Goal: Task Accomplishment & Management: Manage account settings

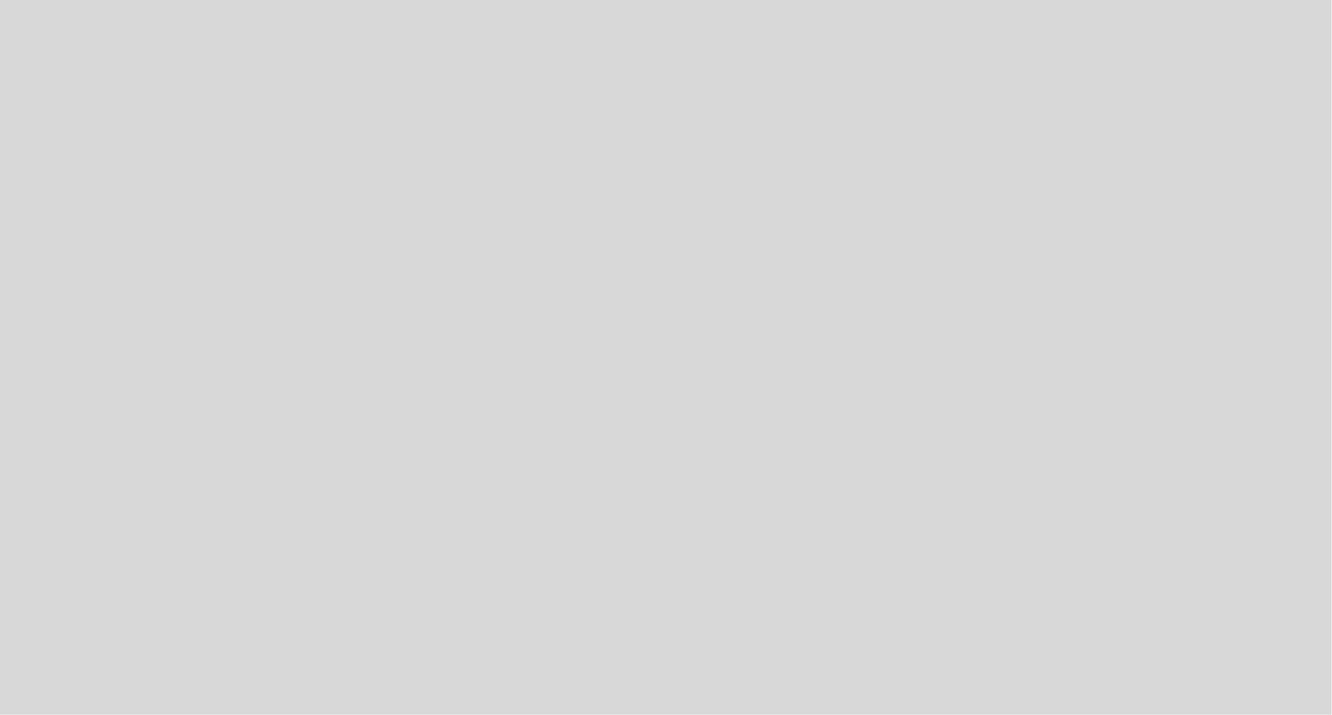
select select "es"
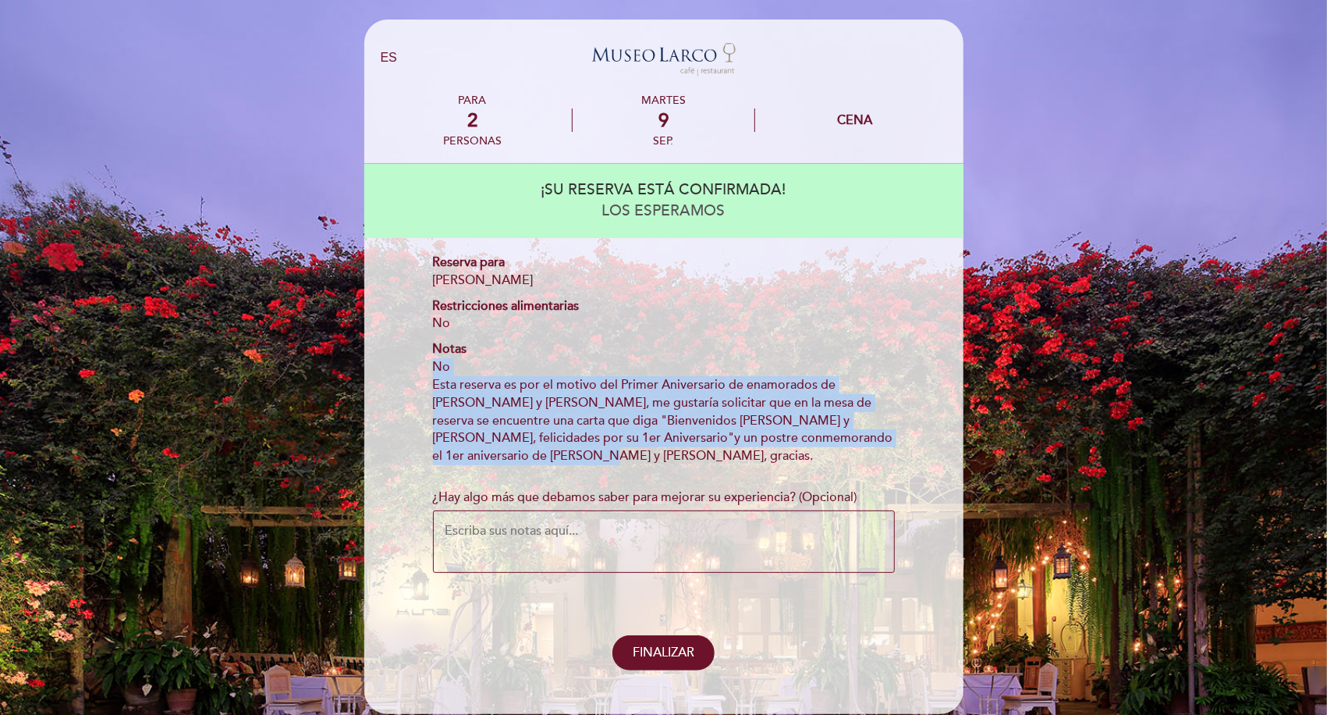
drag, startPoint x: 432, startPoint y: 368, endPoint x: 502, endPoint y: 448, distance: 106.1
click at [502, 448] on div "¡SU RESERVA ESTÁ CONFIRMADA! LOS ESPERAMOS Reserva para [PERSON_NAME] Restricci…" at bounding box center [663, 417] width 577 height 506
click at [501, 446] on div "Esta reserva es por el motivo del Primer Aniversario de enamorados de [PERSON_N…" at bounding box center [664, 420] width 462 height 89
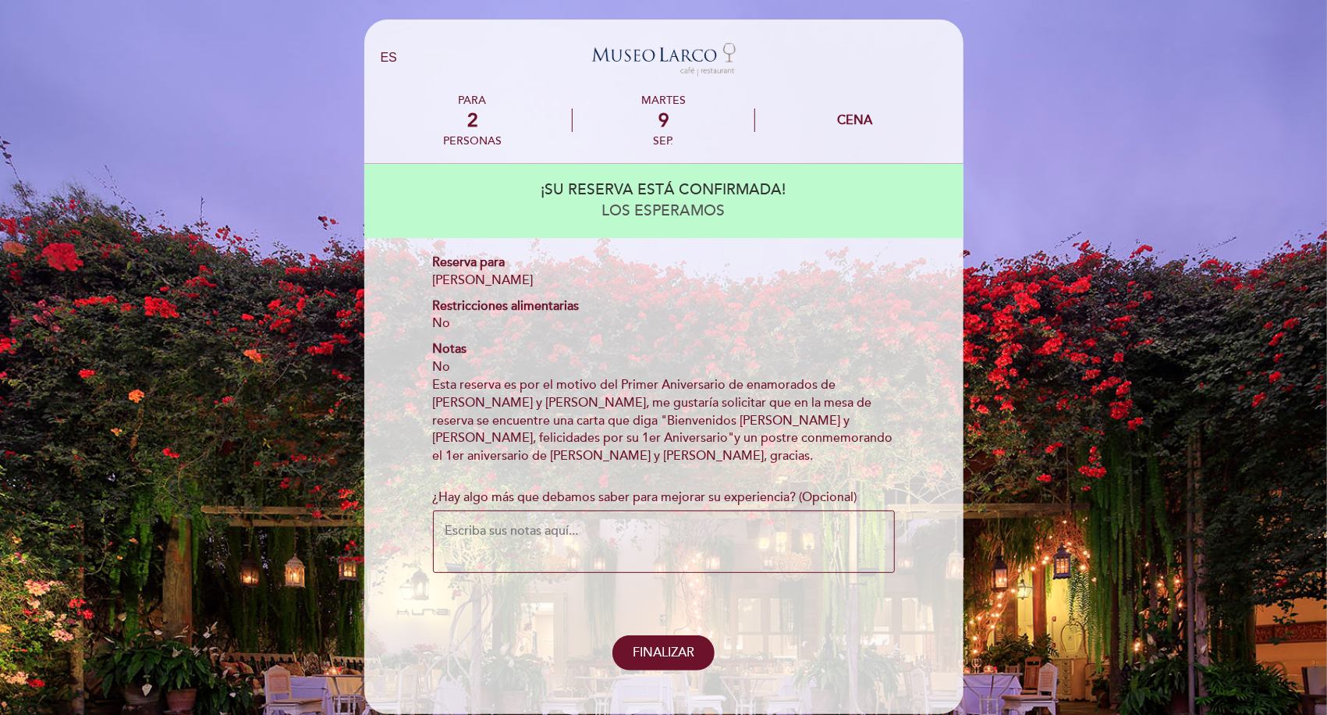
click at [599, 532] on textarea "¿Hay algo más que debamos saber para mejorar su experiencia? (Opcional)" at bounding box center [664, 541] width 462 height 62
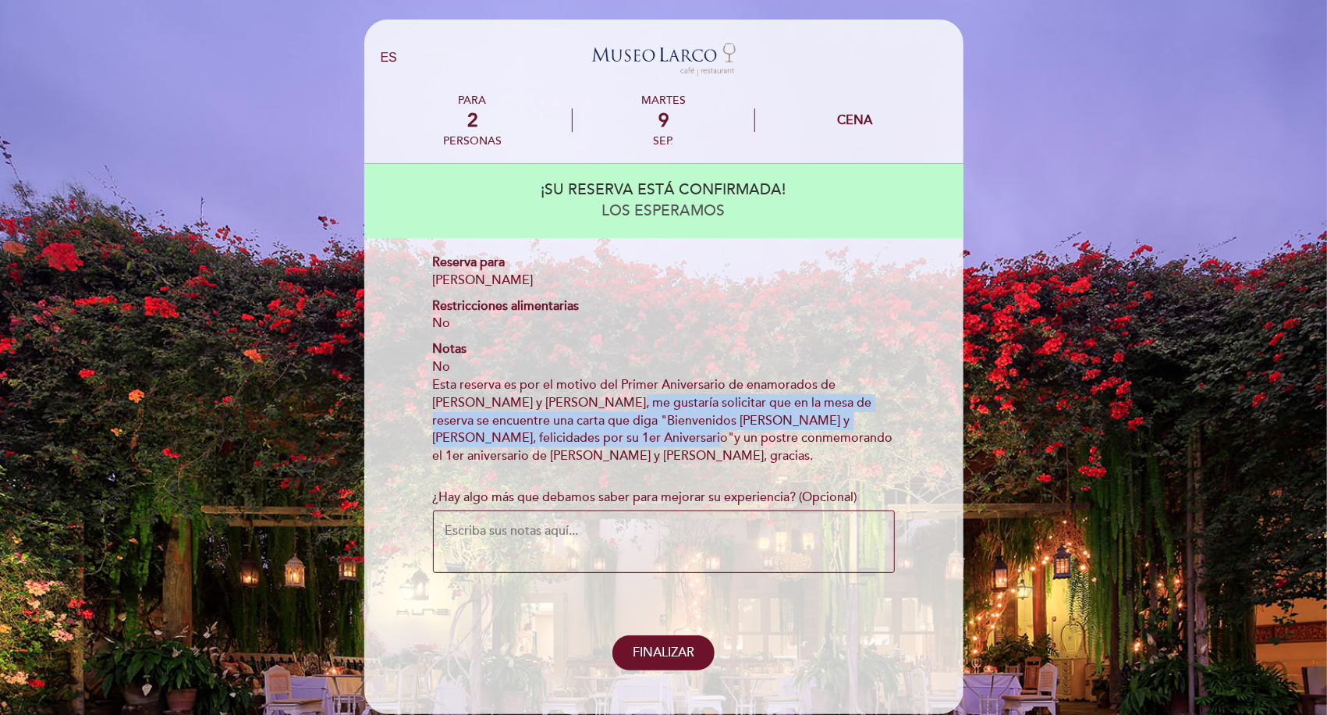
drag, startPoint x: 549, startPoint y: 404, endPoint x: 597, endPoint y: 438, distance: 58.2
click at [597, 438] on div "Esta reserva es por el motivo del Primer Aniversario de enamorados de [PERSON_N…" at bounding box center [664, 420] width 462 height 89
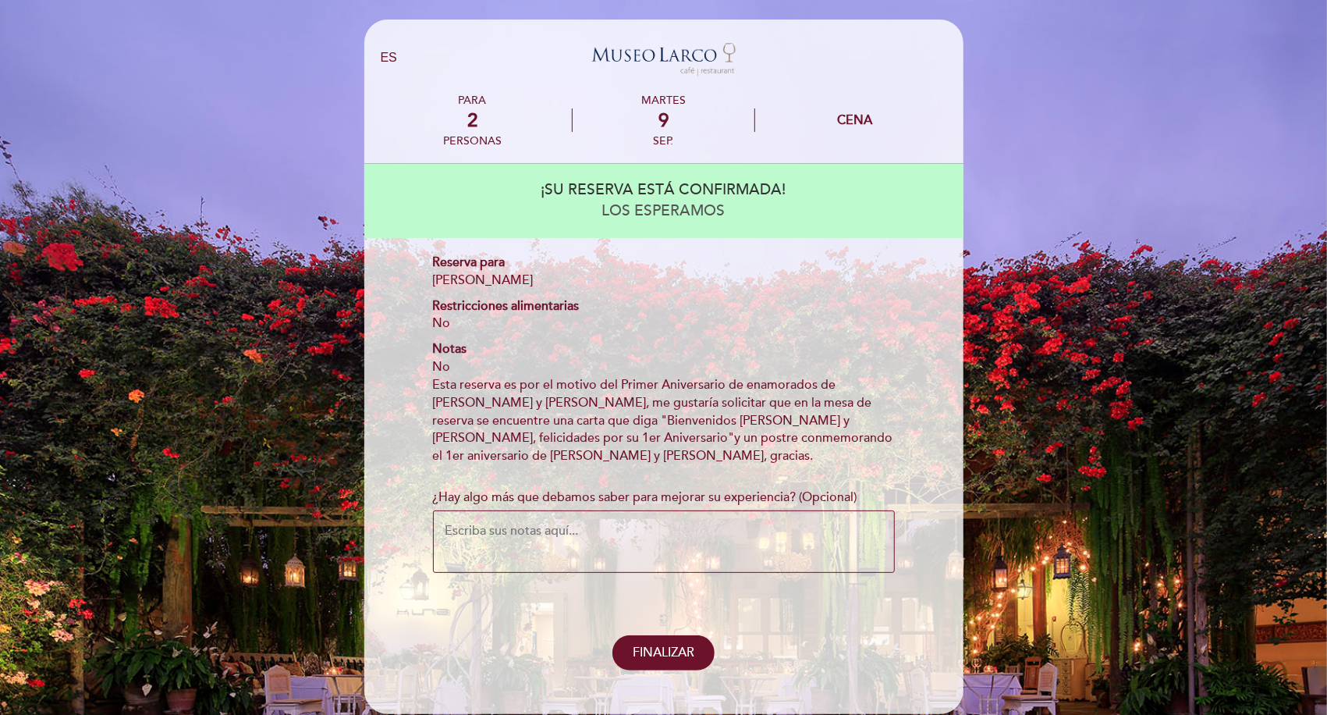
drag, startPoint x: 597, startPoint y: 438, endPoint x: 565, endPoint y: 460, distance: 39.2
click at [565, 460] on div "Esta reserva es por el motivo del Primer Aniversario de enamorados de [PERSON_N…" at bounding box center [664, 420] width 462 height 89
click at [552, 537] on textarea "¿Hay algo más que debamos saber para mejorar su experiencia? (Opcional)" at bounding box center [664, 541] width 462 height 62
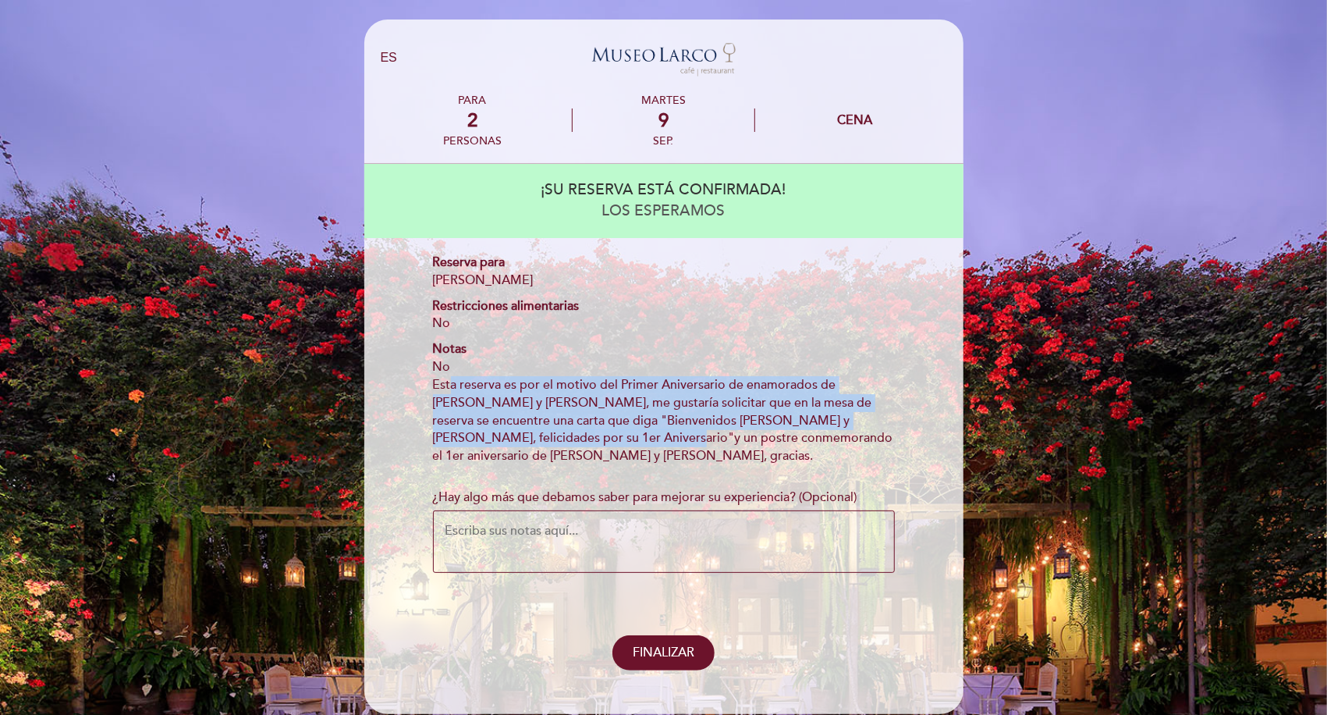
drag, startPoint x: 449, startPoint y: 383, endPoint x: 577, endPoint y: 442, distance: 141.4
click at [577, 442] on div "Esta reserva es por el motivo del Primer Aniversario de enamorados de [PERSON_N…" at bounding box center [664, 420] width 462 height 89
drag, startPoint x: 577, startPoint y: 442, endPoint x: 548, endPoint y: 447, distance: 30.1
click at [548, 447] on div "Esta reserva es por el motivo del Primer Aniversario de enamorados de [PERSON_N…" at bounding box center [664, 420] width 462 height 89
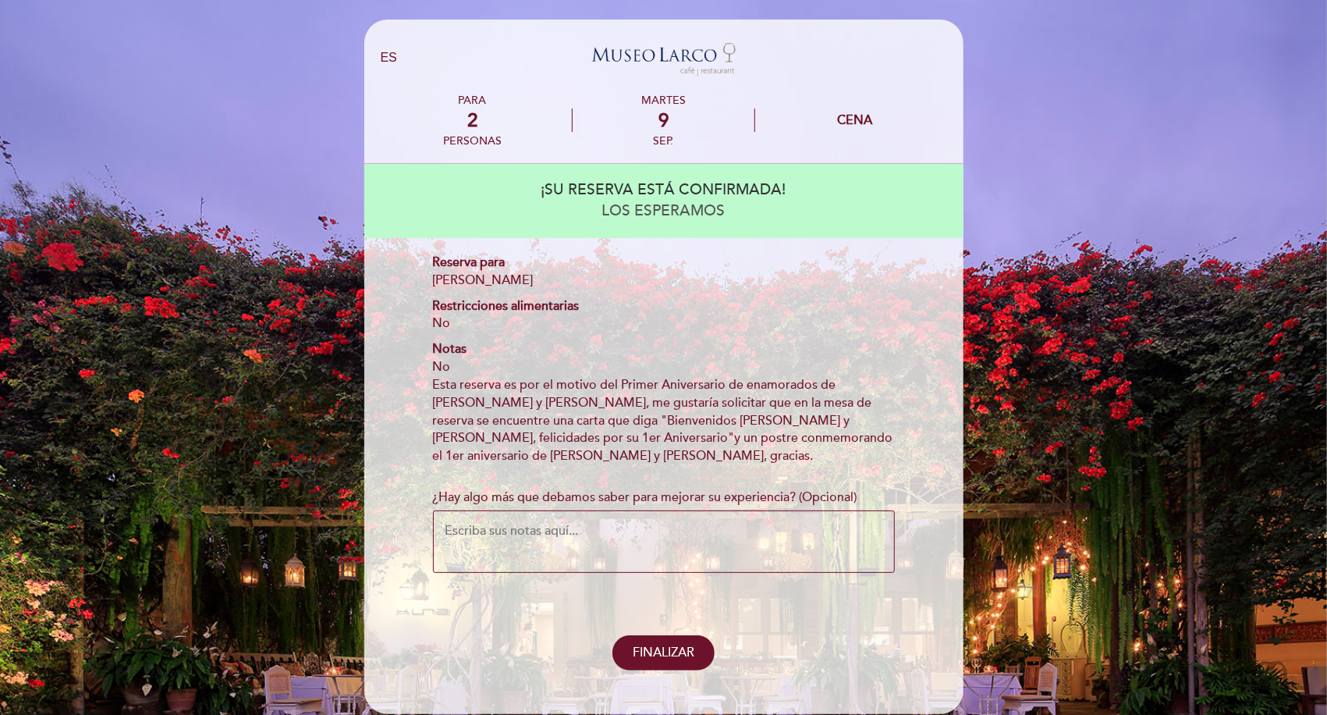
click at [542, 530] on textarea "¿Hay algo más que debamos saber para mejorar su experiencia? (Opcional)" at bounding box center [664, 541] width 462 height 62
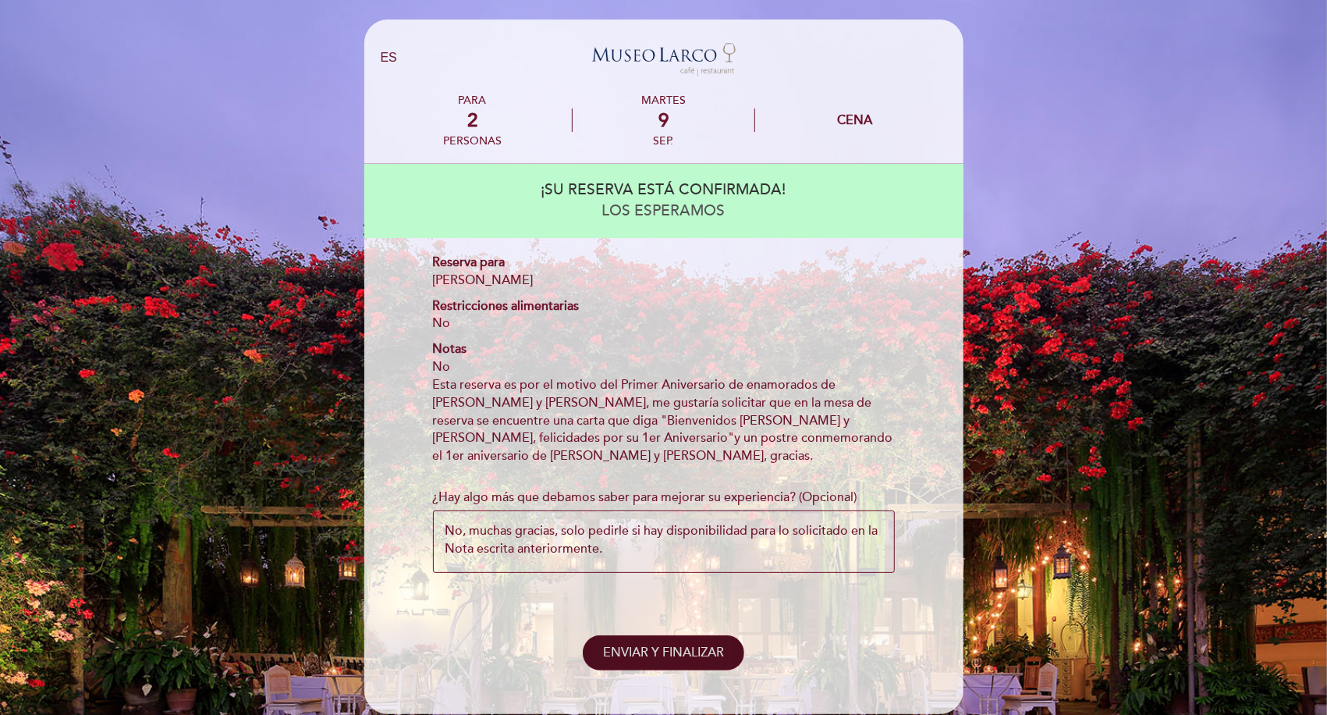
type textarea "No, muchas gracias, solo pedirle si hay disponibilidad para lo solicitado en la…"
click at [691, 644] on button "ENVIAR Y FINALIZAR" at bounding box center [664, 652] width 162 height 35
select select "es"
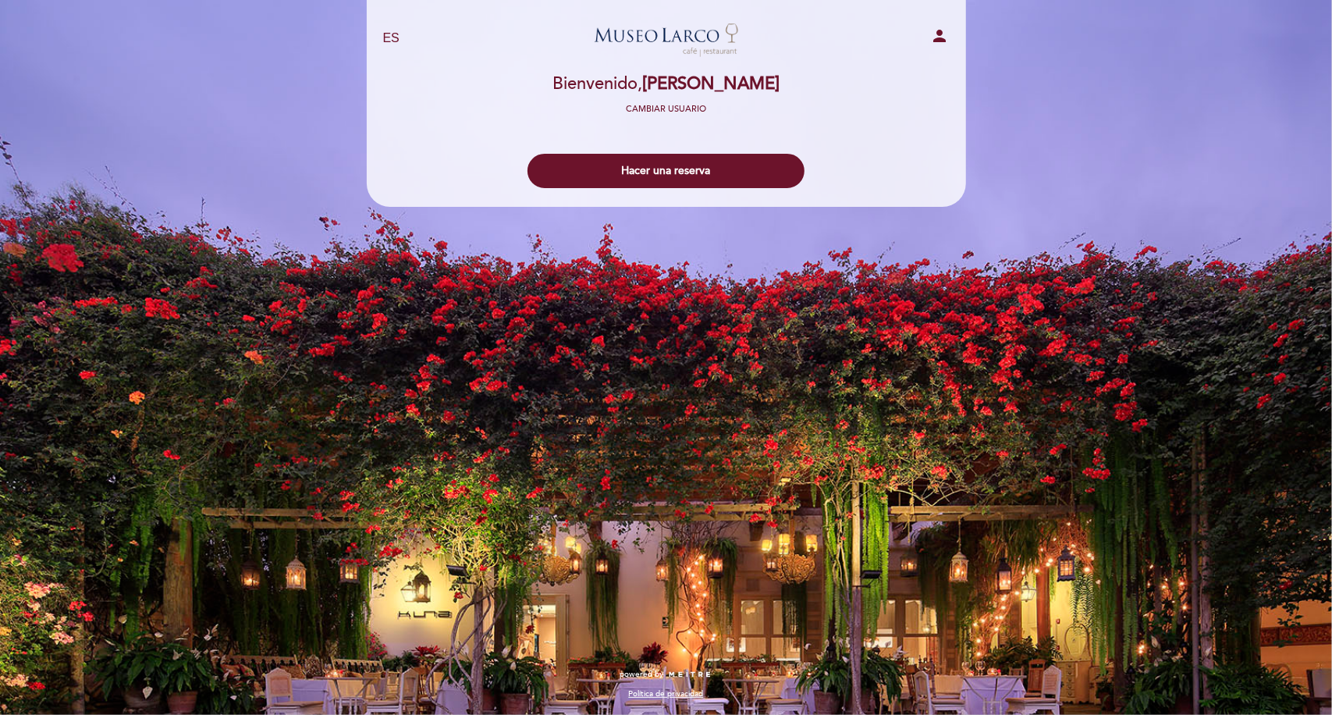
click at [937, 37] on icon "person" at bounding box center [940, 36] width 19 height 19
select select "es"
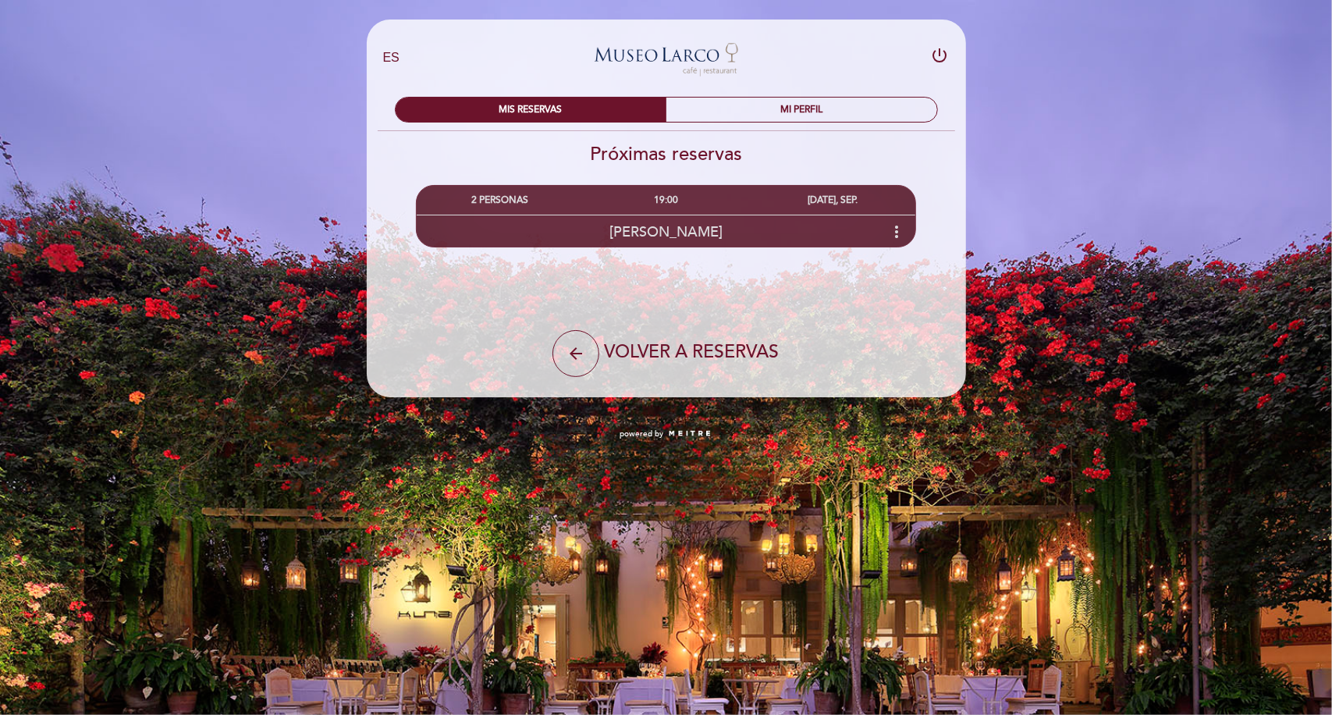
click at [894, 230] on icon "more_vert" at bounding box center [896, 231] width 19 height 19
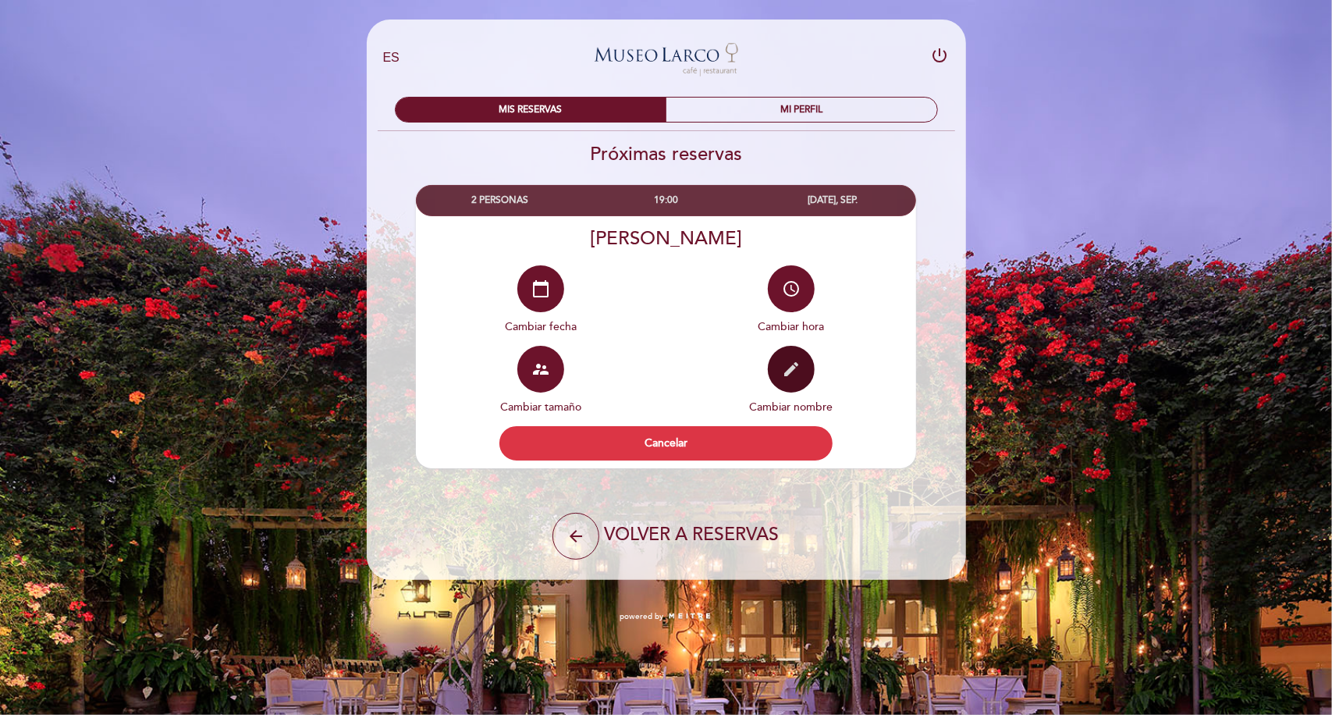
click at [803, 382] on button "edit" at bounding box center [791, 369] width 47 height 47
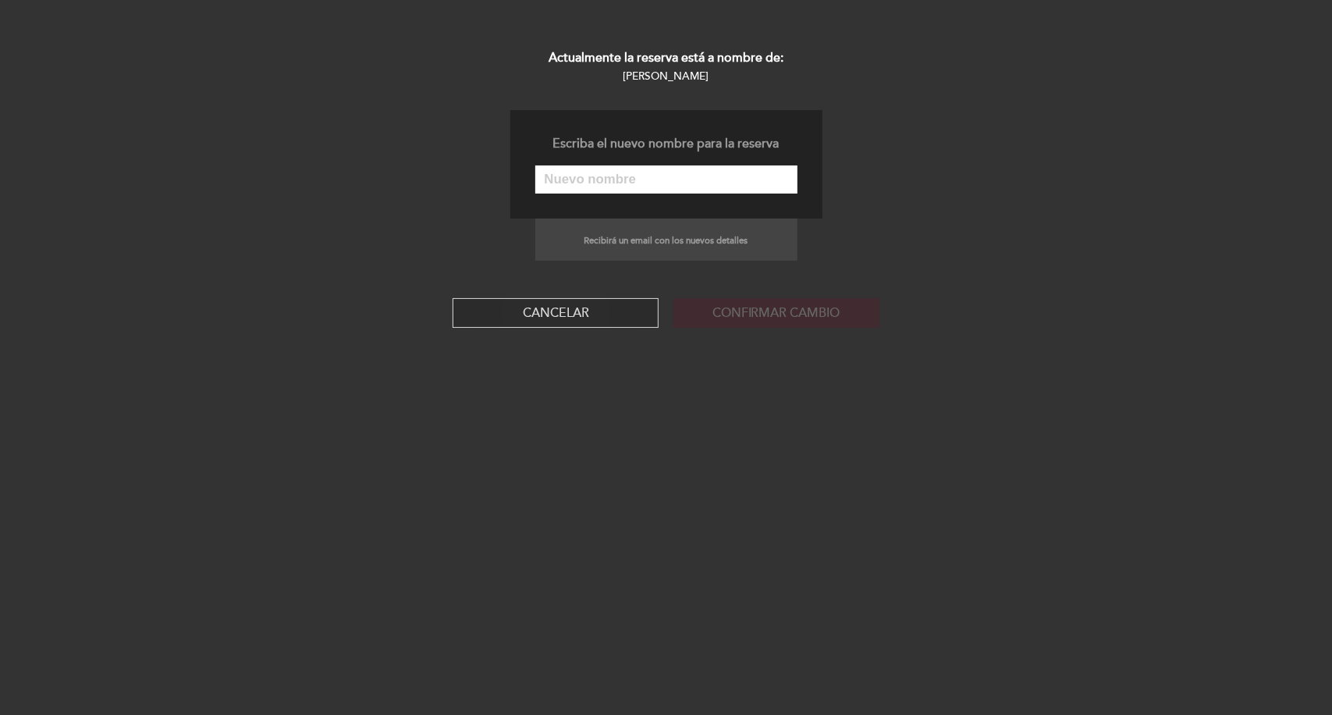
click at [610, 309] on button "Cancelar" at bounding box center [556, 313] width 206 height 30
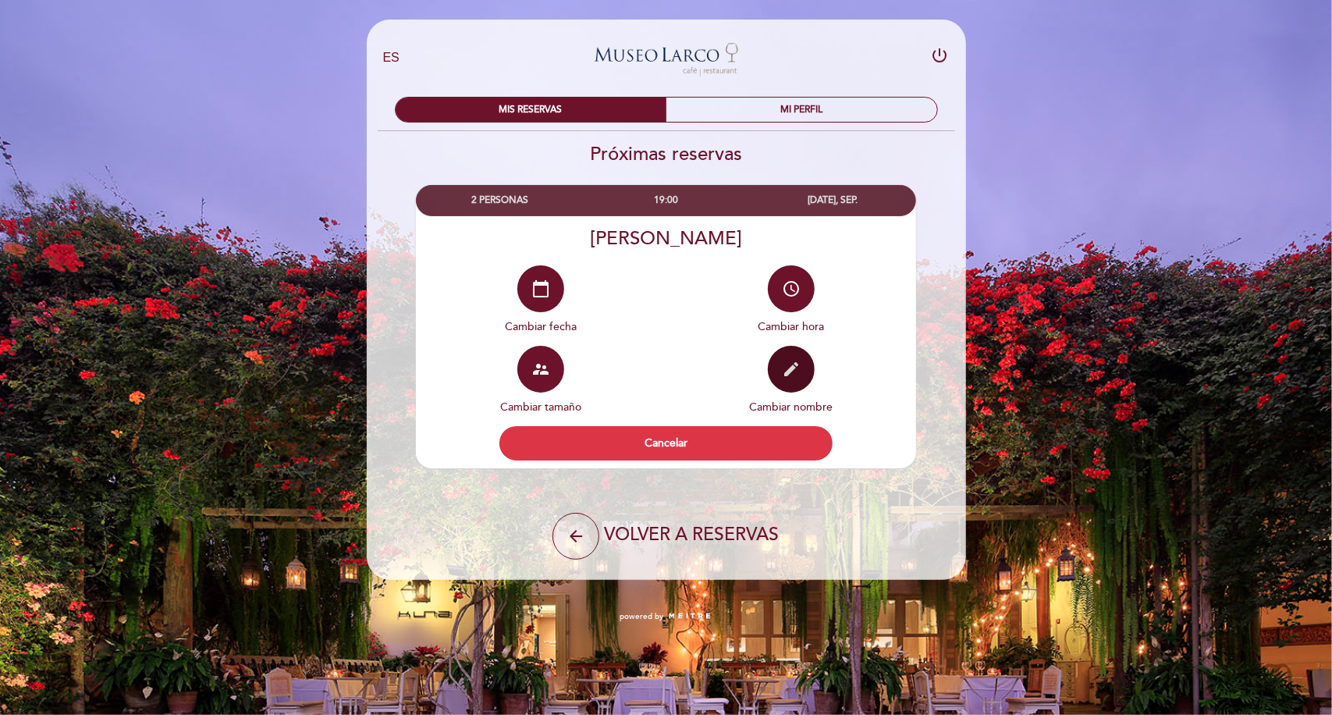
click at [791, 371] on icon "edit" at bounding box center [791, 369] width 19 height 19
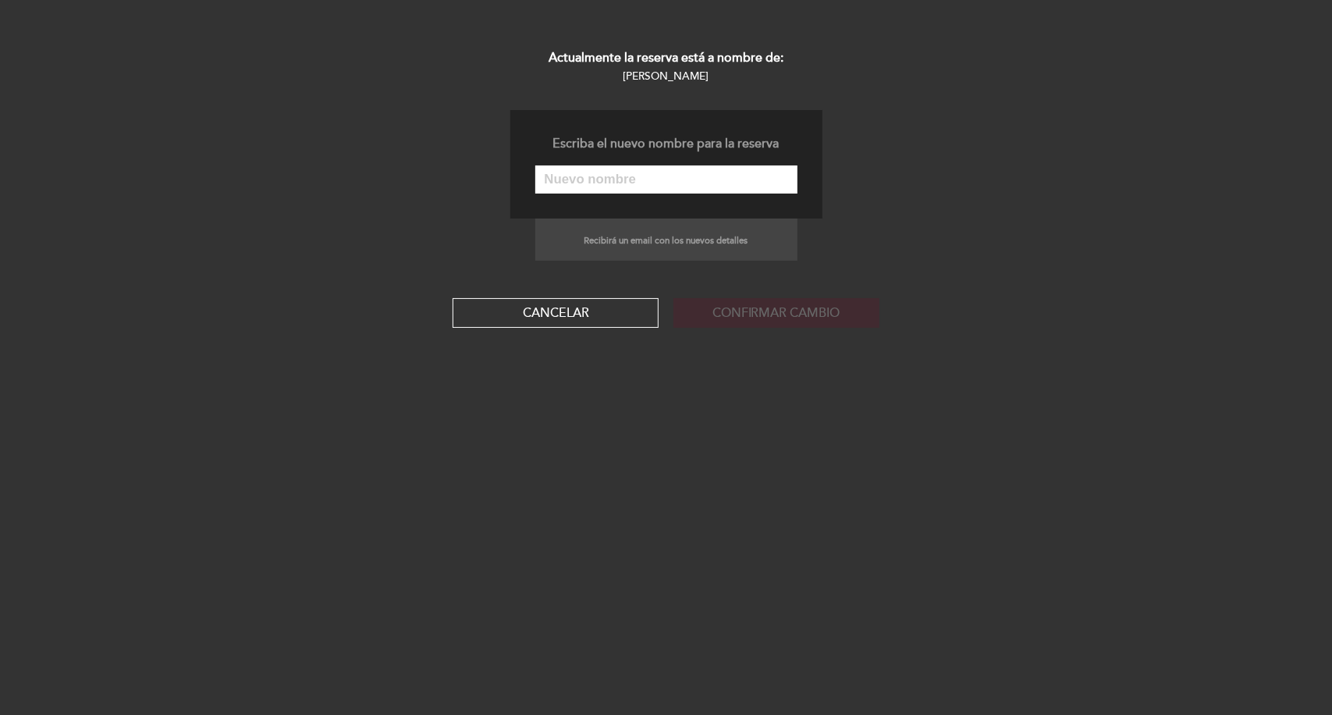
click at [641, 178] on input "text" at bounding box center [666, 179] width 262 height 28
type input "J"
click at [592, 322] on button "Cancelar" at bounding box center [556, 313] width 206 height 30
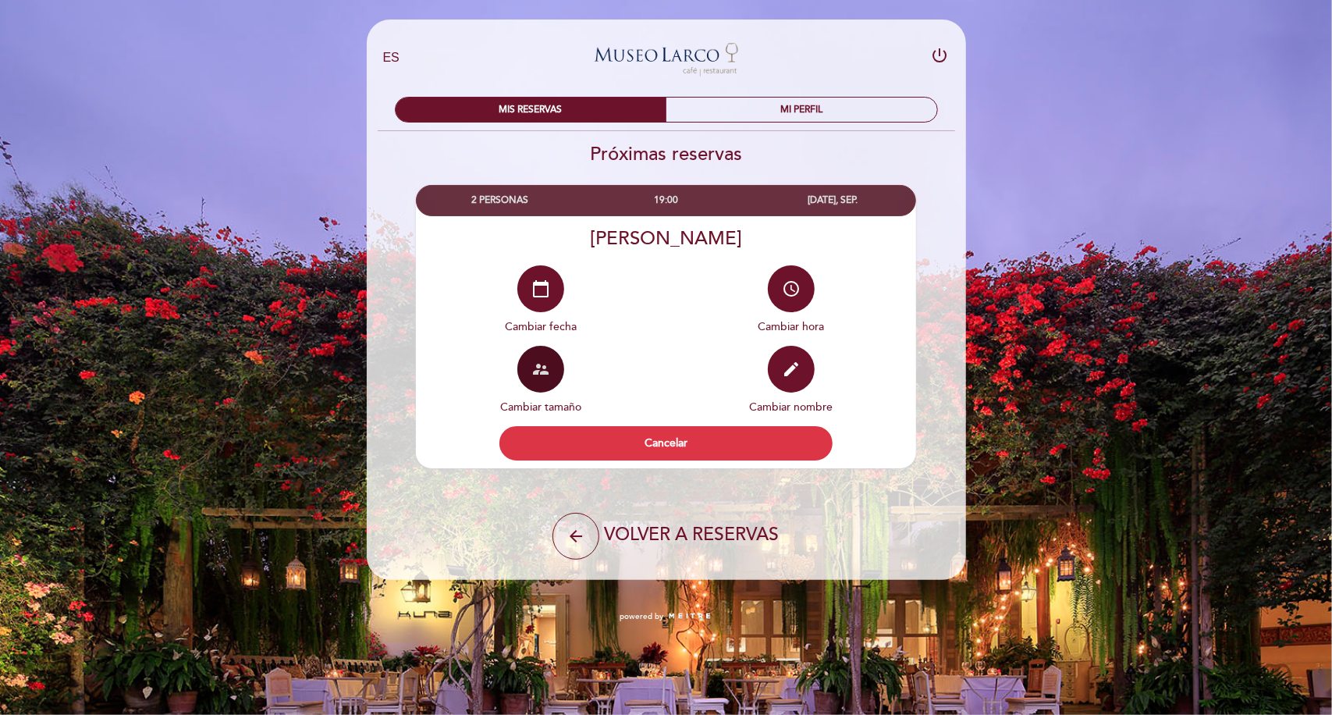
click at [541, 382] on button "supervisor_account" at bounding box center [540, 369] width 47 height 47
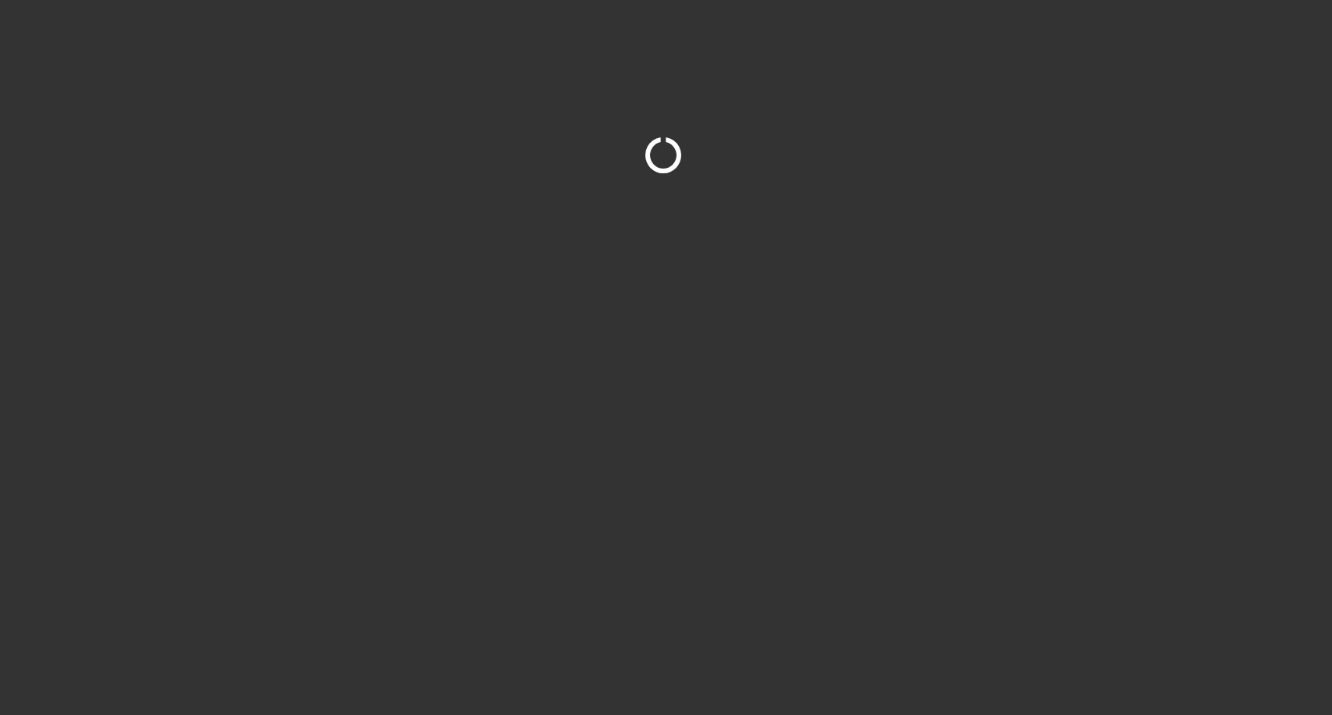
select select "es"
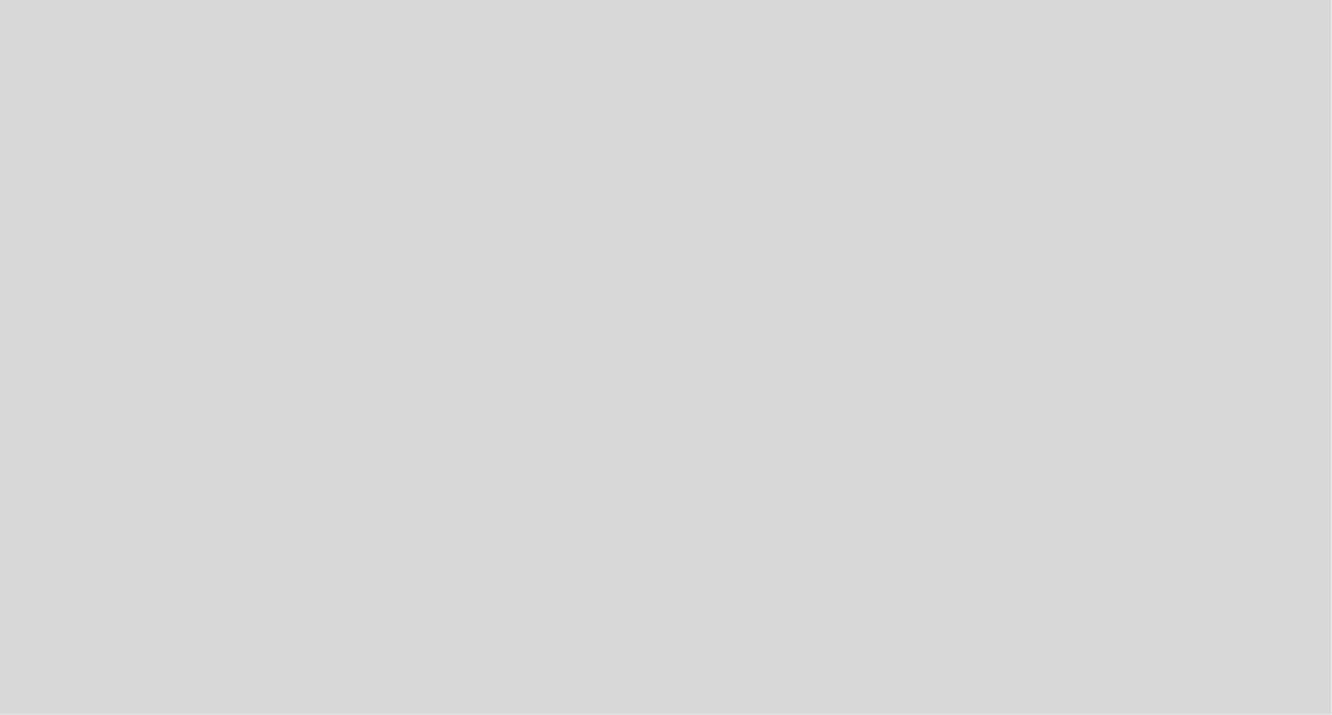
select select "es"
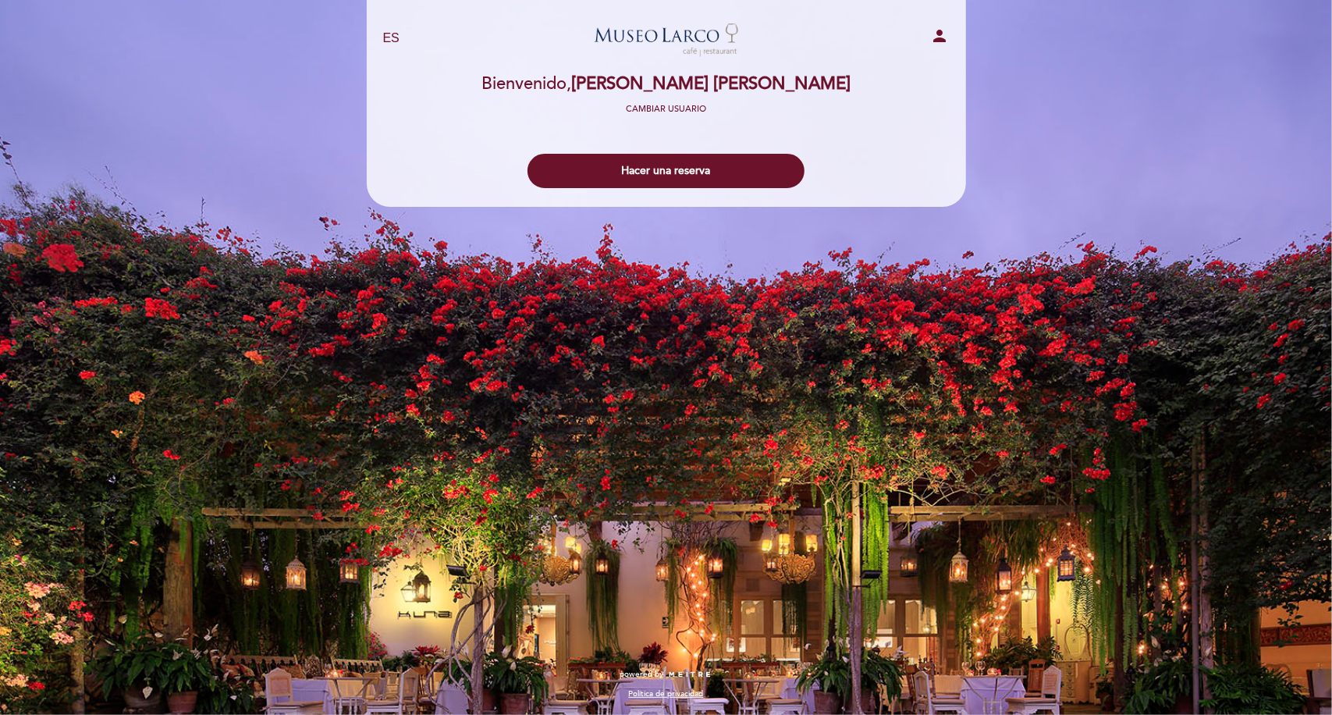
click at [935, 37] on icon "person" at bounding box center [940, 36] width 19 height 19
select select "es"
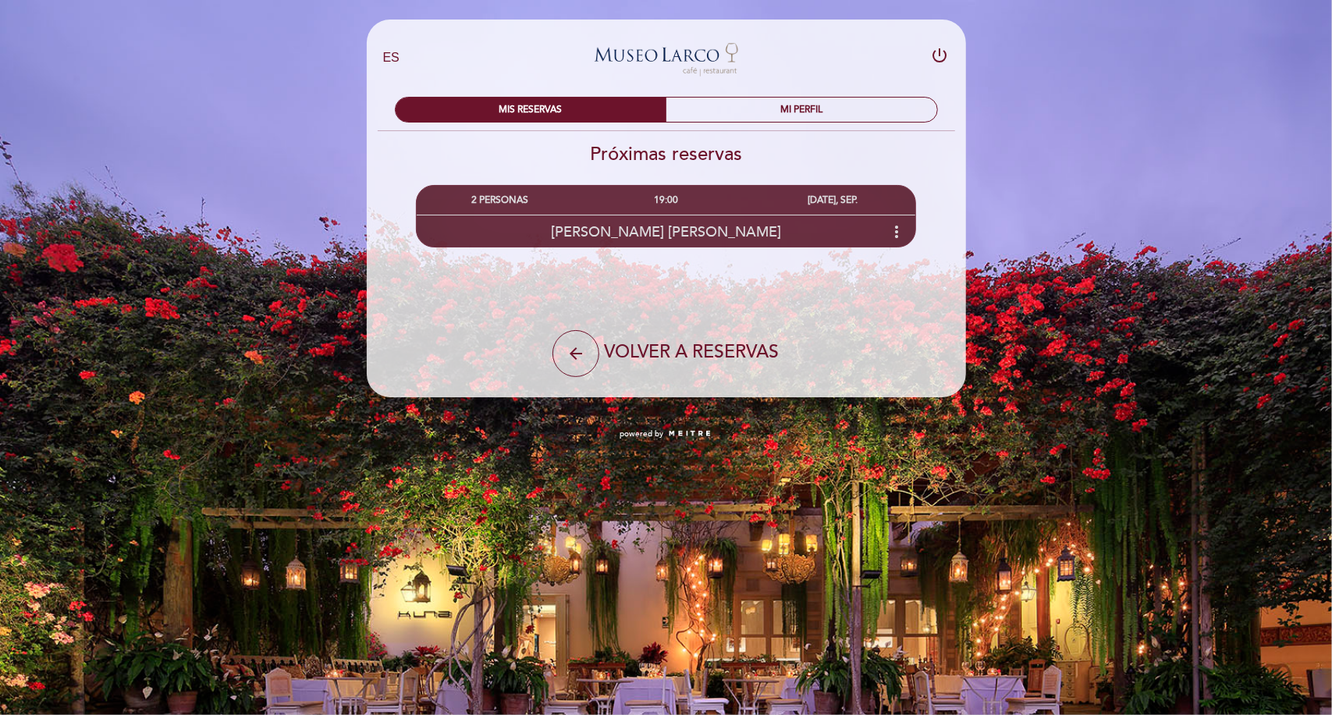
click at [879, 227] on div "Juan Carlos Requejo Berroa more_vert" at bounding box center [666, 232] width 499 height 34
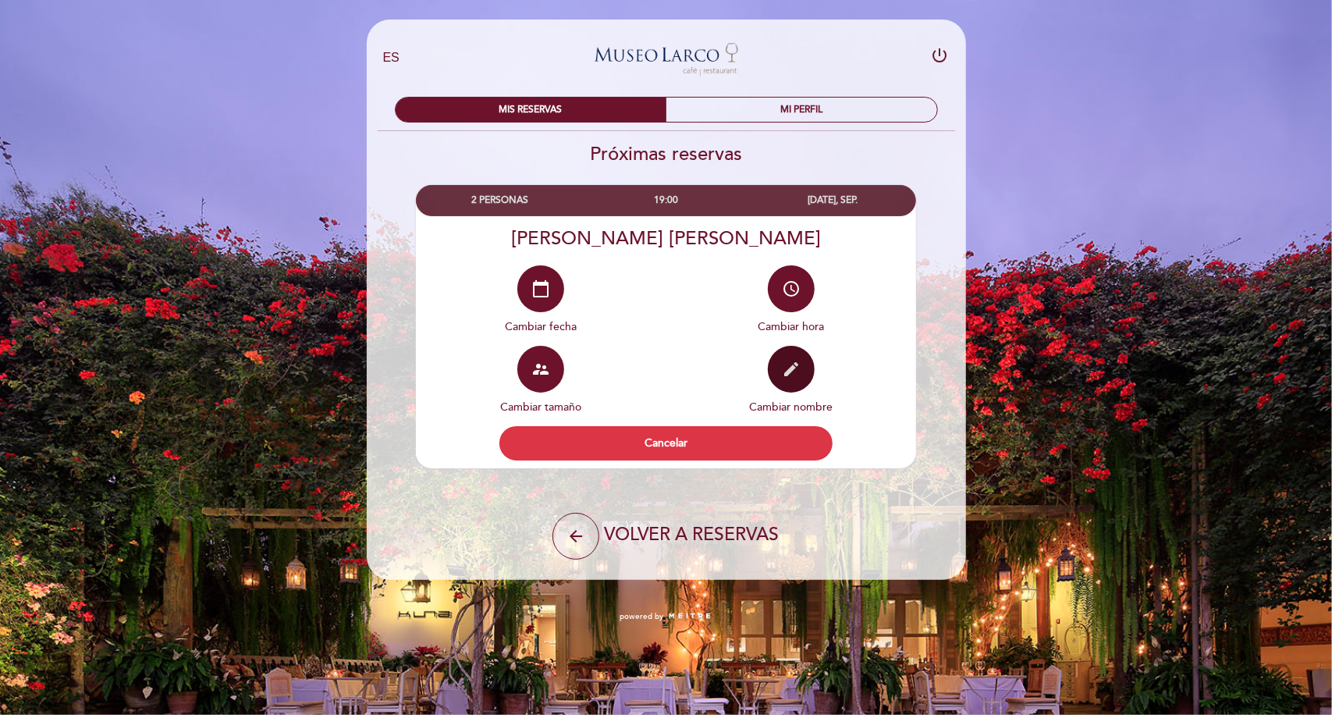
click at [800, 371] on icon "edit" at bounding box center [791, 369] width 19 height 19
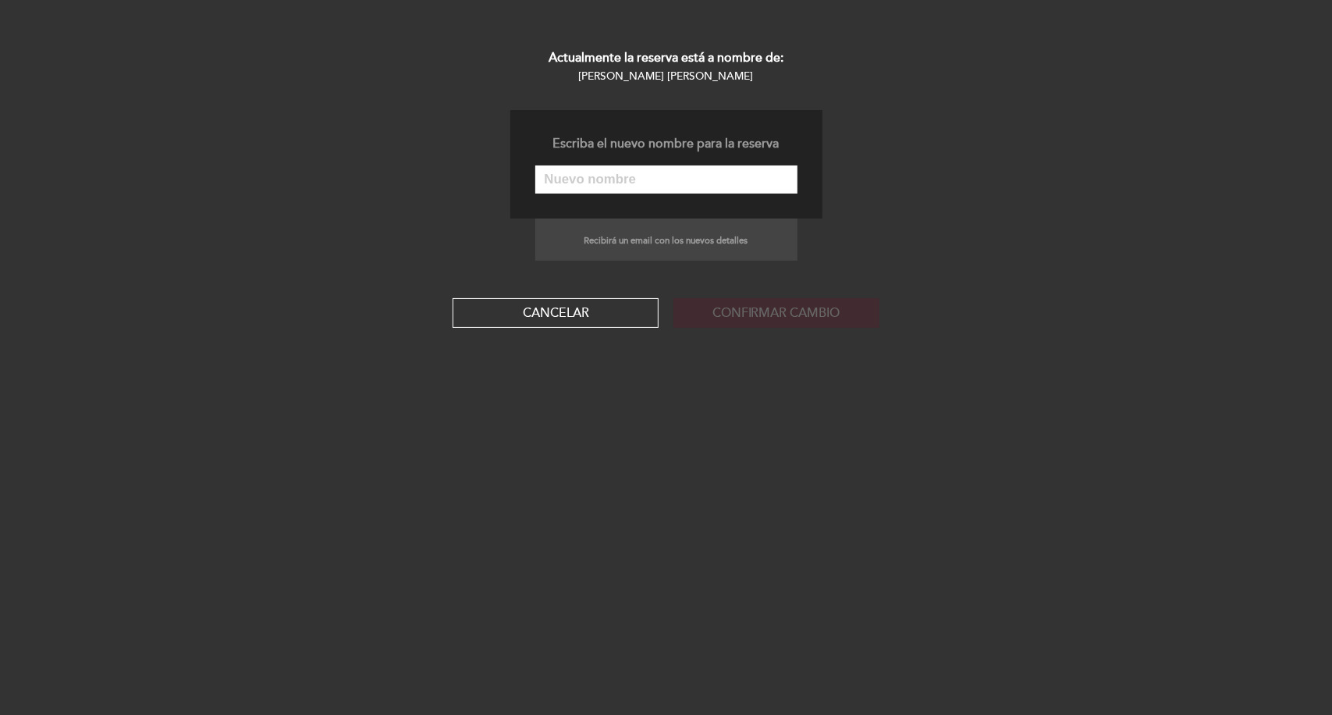
click at [684, 178] on input "text" at bounding box center [666, 179] width 262 height 28
drag, startPoint x: 624, startPoint y: 174, endPoint x: 545, endPoint y: 180, distance: 79.8
click at [527, 176] on div "Escriba el nuevo nombre para la reserva Juan Carlos y Anguie" at bounding box center [666, 164] width 312 height 108
type input "A"
click at [607, 311] on button "Cancelar" at bounding box center [556, 313] width 206 height 30
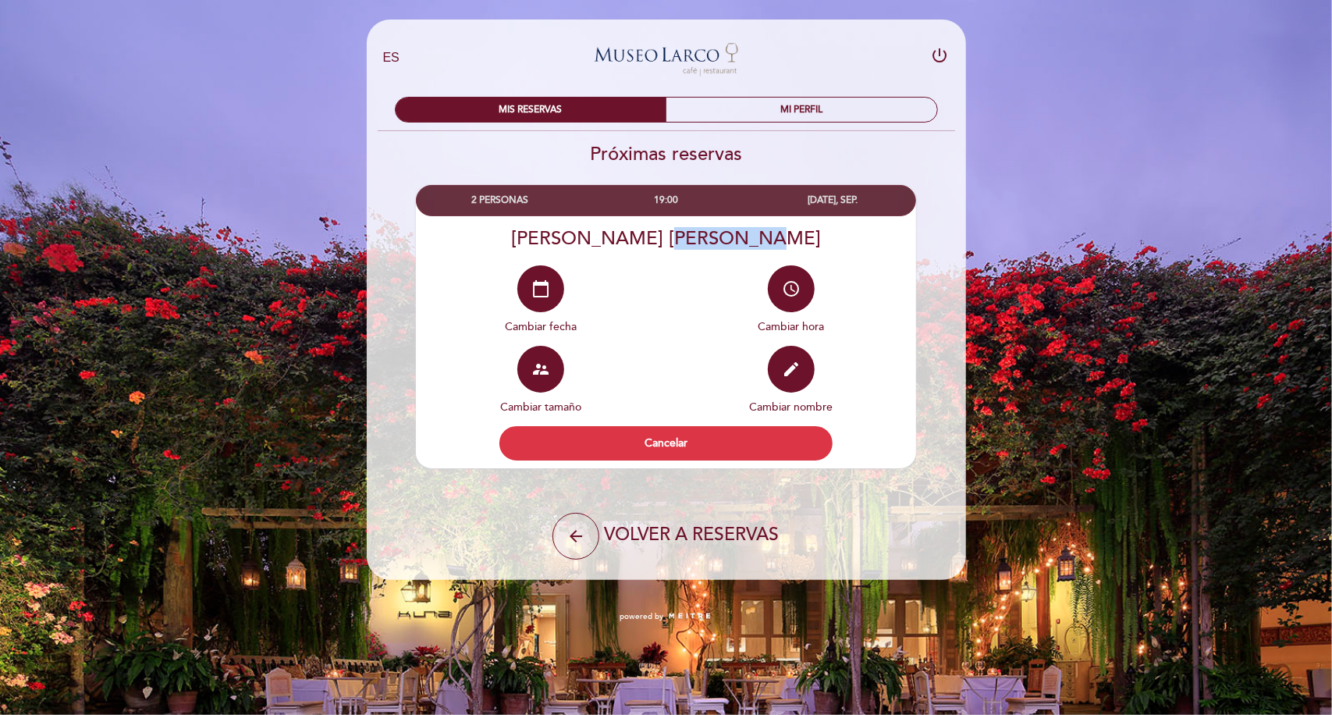
drag, startPoint x: 688, startPoint y: 240, endPoint x: 766, endPoint y: 247, distance: 78.3
click at [766, 247] on div "[PERSON_NAME]" at bounding box center [666, 238] width 501 height 23
drag, startPoint x: 766, startPoint y: 247, endPoint x: 660, endPoint y: 236, distance: 106.6
click at [660, 236] on div "[PERSON_NAME]" at bounding box center [666, 238] width 501 height 23
click at [757, 102] on div "MI PERFIL" at bounding box center [801, 110] width 271 height 24
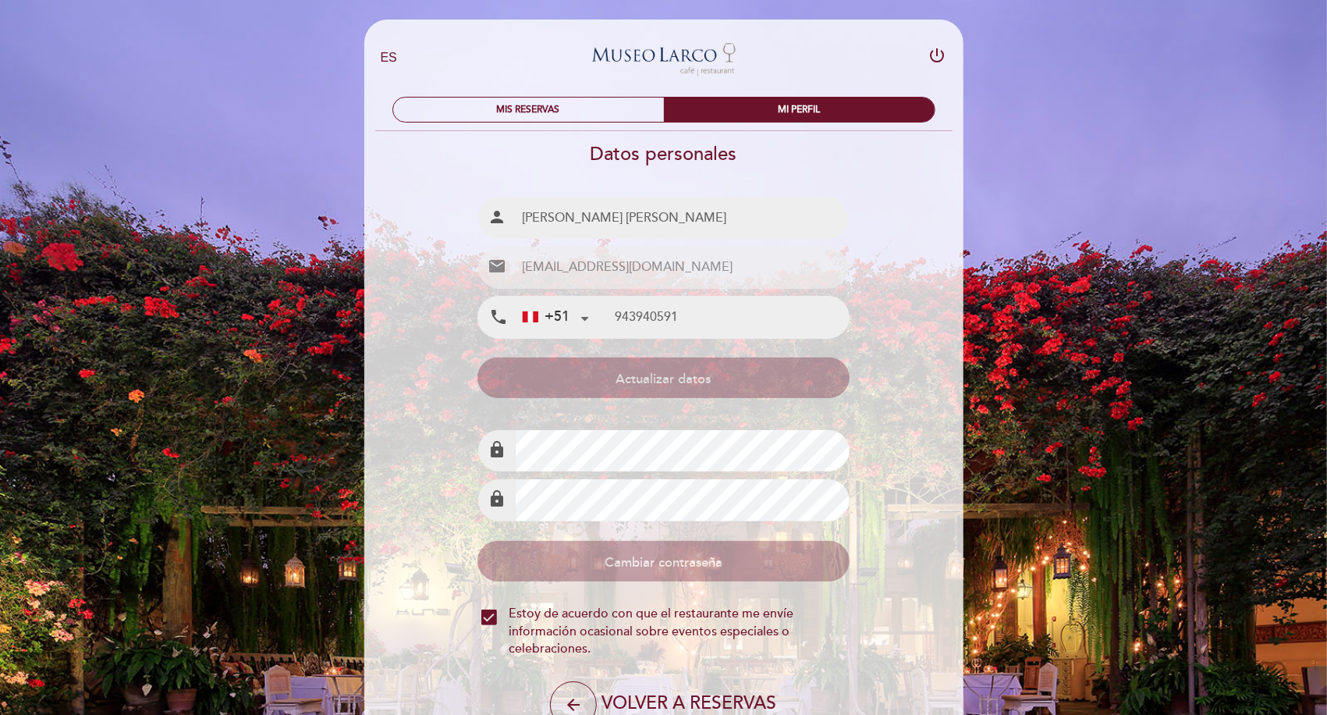
type input "943 940 591"
click at [535, 121] on div "MIS RESERVAS" at bounding box center [528, 110] width 271 height 24
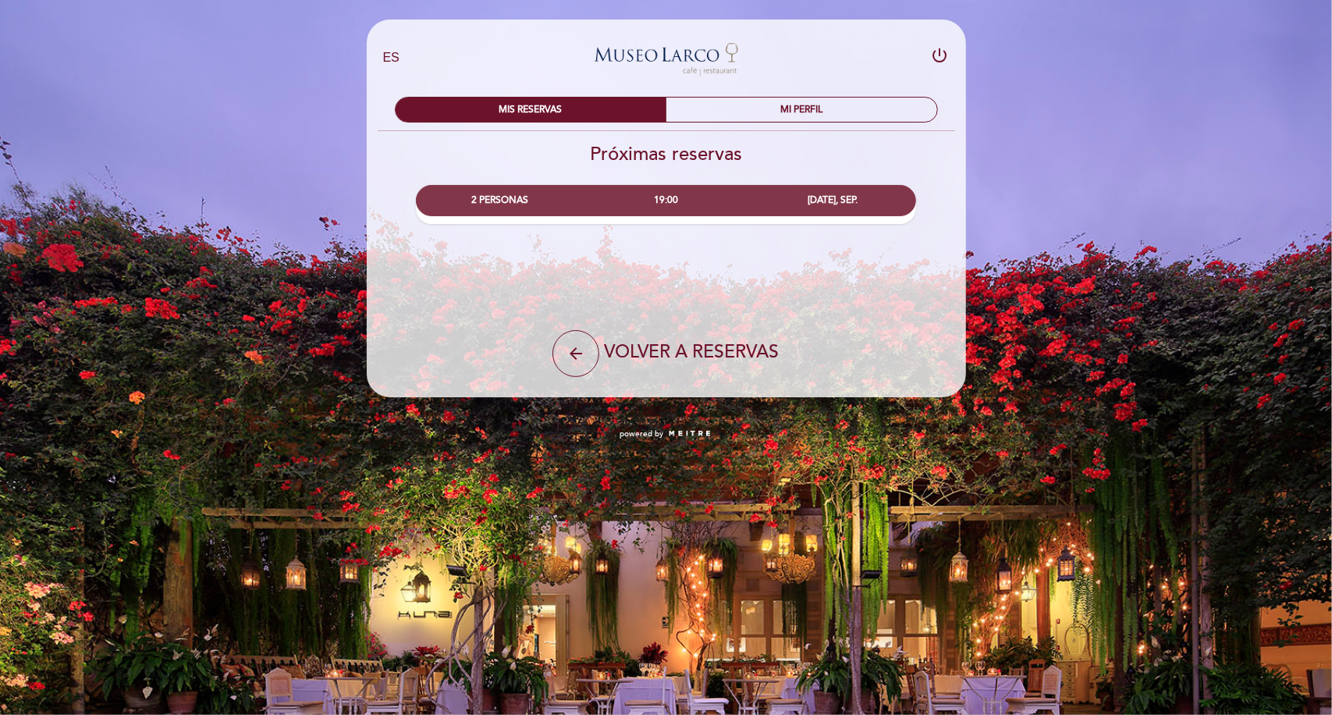
click at [669, 55] on link "Museo [PERSON_NAME][GEOGRAPHIC_DATA] - Restaurant" at bounding box center [666, 58] width 195 height 43
